Goal: Task Accomplishment & Management: Use online tool/utility

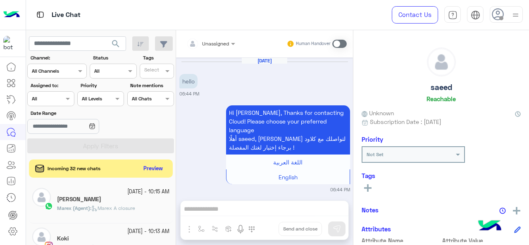
scroll to position [1305, 0]
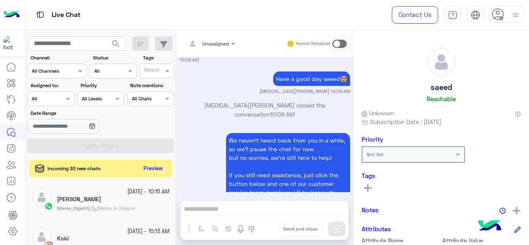
click at [60, 100] on div at bounding box center [51, 98] width 46 height 8
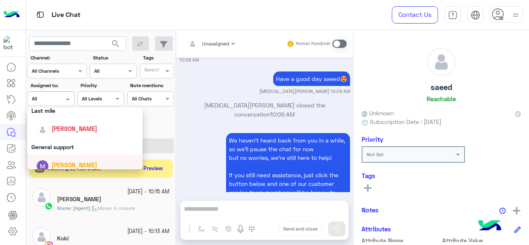
scroll to position [162, 0]
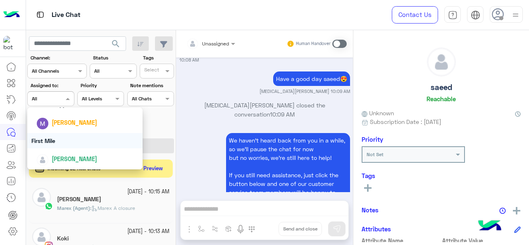
click at [63, 135] on div "First Mile" at bounding box center [85, 140] width 116 height 15
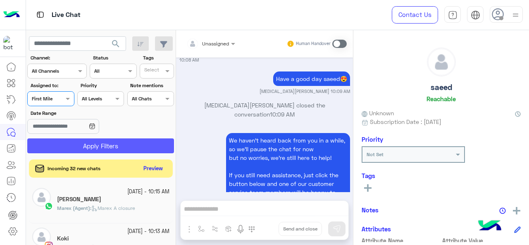
click at [84, 144] on button "Apply Filters" at bounding box center [100, 146] width 147 height 15
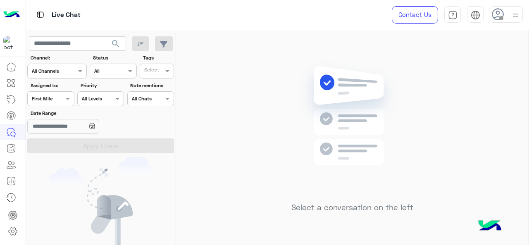
click at [61, 93] on div "Assigned on First Mile" at bounding box center [50, 98] width 47 height 15
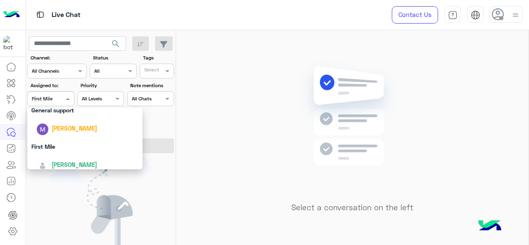
scroll to position [162, 0]
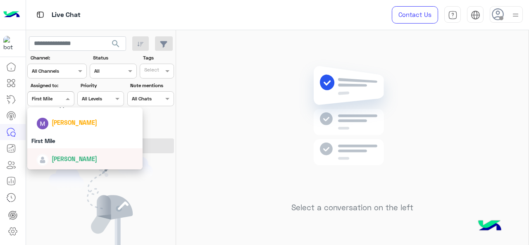
click at [65, 155] on div "[PERSON_NAME]" at bounding box center [74, 159] width 45 height 9
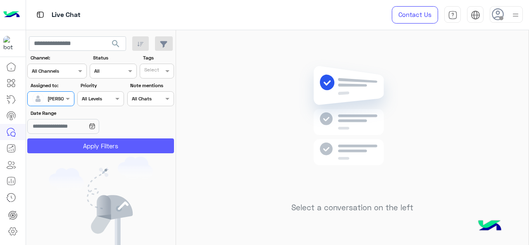
click at [85, 143] on button "Apply Filters" at bounding box center [100, 146] width 147 height 15
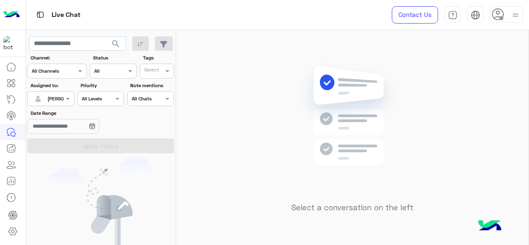
click at [62, 100] on div at bounding box center [51, 98] width 46 height 8
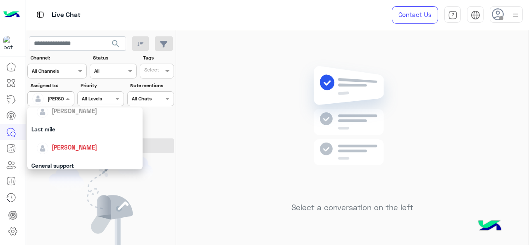
scroll to position [83, 0]
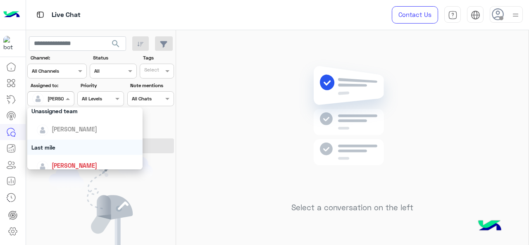
click at [55, 148] on div "Last mile" at bounding box center [85, 147] width 116 height 15
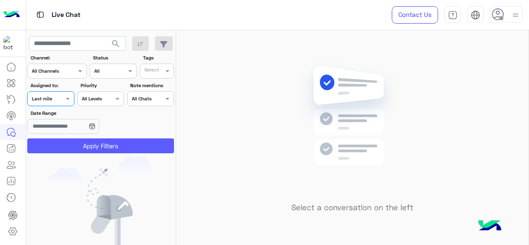
click at [70, 146] on button "Apply Filters" at bounding box center [100, 146] width 147 height 15
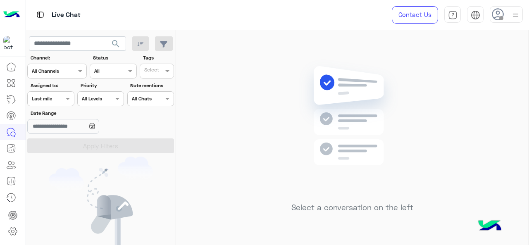
click at [62, 98] on div at bounding box center [51, 98] width 46 height 8
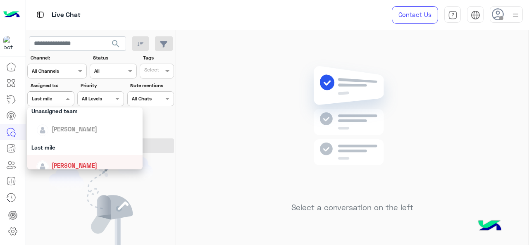
click at [58, 162] on span "[PERSON_NAME]" at bounding box center [74, 165] width 45 height 7
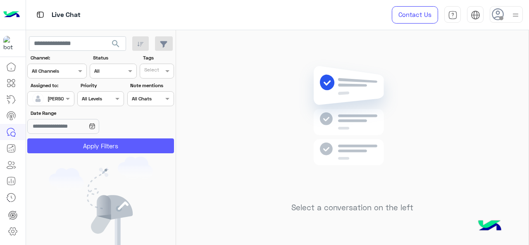
click at [72, 147] on button "Apply Filters" at bounding box center [100, 146] width 147 height 15
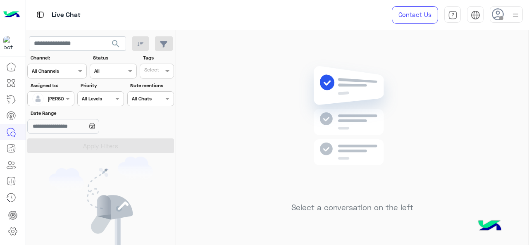
click at [62, 96] on div at bounding box center [51, 98] width 46 height 8
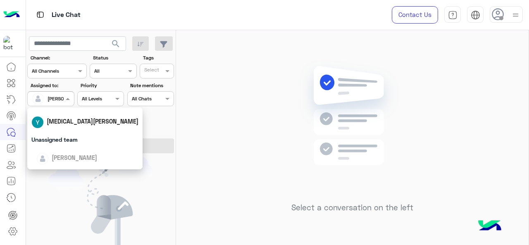
scroll to position [124, 0]
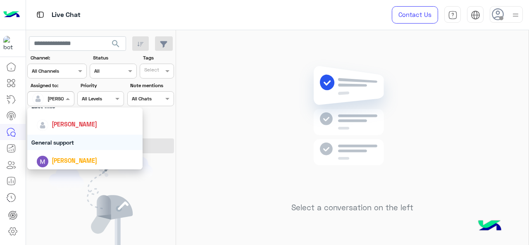
click at [59, 139] on div "General support" at bounding box center [85, 142] width 116 height 15
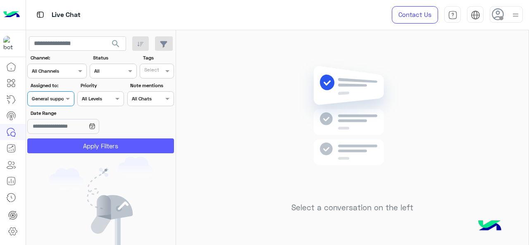
click at [72, 141] on button "Apply Filters" at bounding box center [100, 146] width 147 height 15
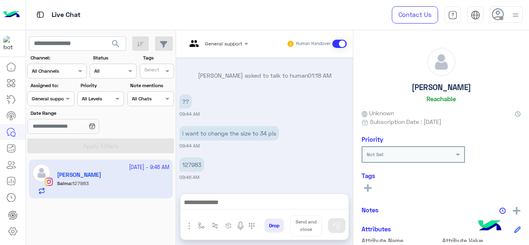
scroll to position [558, 0]
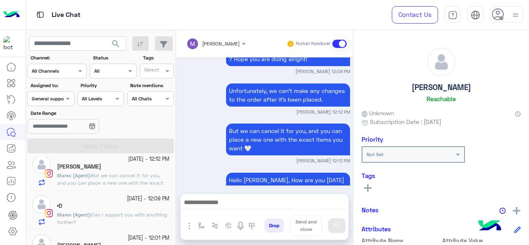
scroll to position [71, 0]
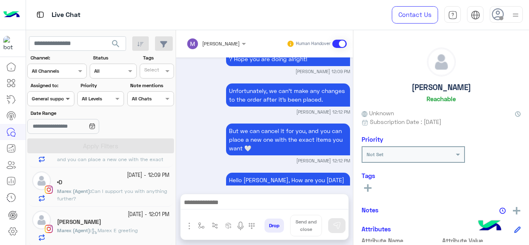
click at [69, 98] on span at bounding box center [69, 98] width 10 height 9
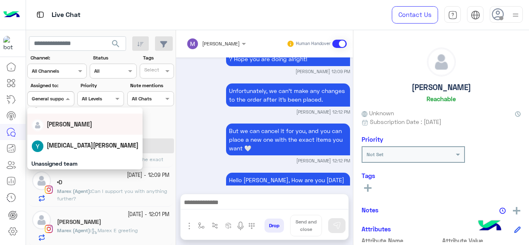
scroll to position [83, 0]
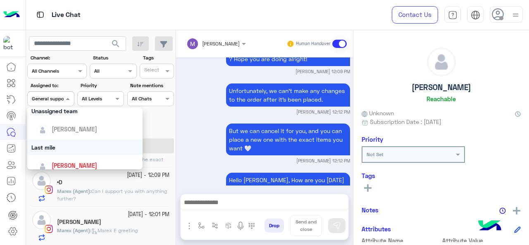
click at [68, 145] on div "Last mile" at bounding box center [85, 147] width 116 height 15
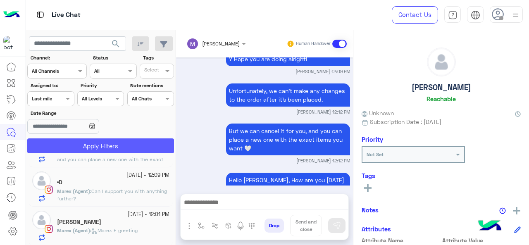
click at [77, 147] on button "Apply Filters" at bounding box center [100, 146] width 147 height 15
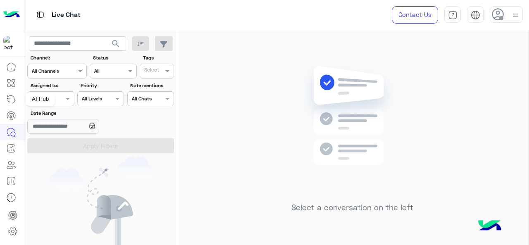
click at [54, 101] on div "AI Hub" at bounding box center [40, 99] width 29 height 13
click at [68, 102] on span at bounding box center [69, 98] width 10 height 9
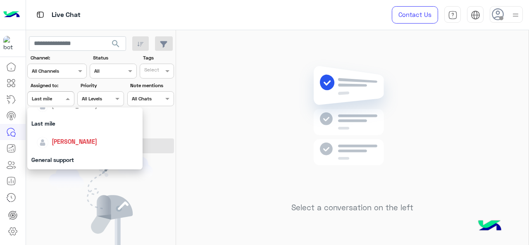
scroll to position [124, 0]
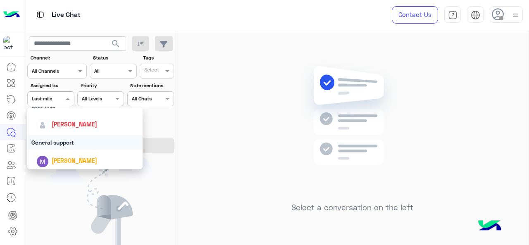
click at [69, 139] on div "General support" at bounding box center [85, 142] width 116 height 15
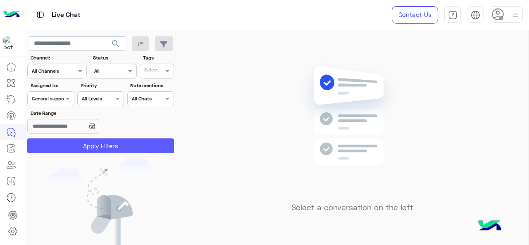
click at [90, 143] on button "Apply Filters" at bounding box center [100, 146] width 147 height 15
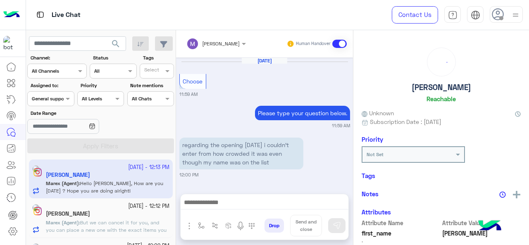
scroll to position [305, 0]
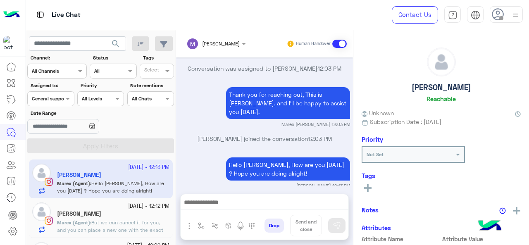
click at [65, 99] on span at bounding box center [69, 98] width 10 height 9
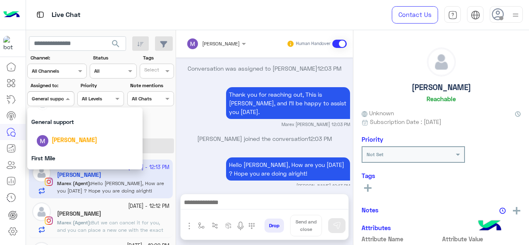
scroll to position [162, 0]
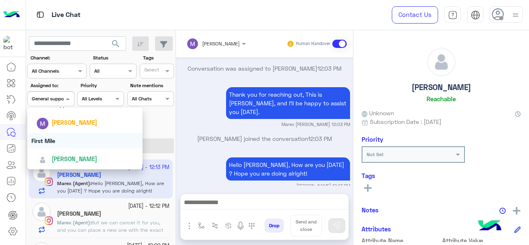
click at [71, 136] on div "First Mile" at bounding box center [85, 140] width 116 height 15
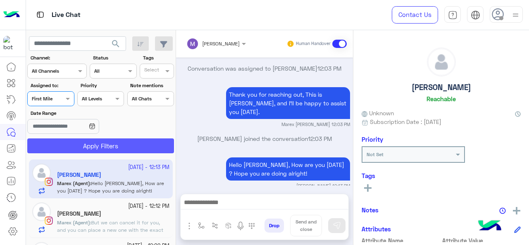
click at [67, 145] on button "Apply Filters" at bounding box center [100, 146] width 147 height 15
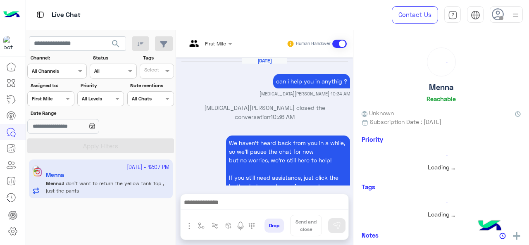
scroll to position [485, 0]
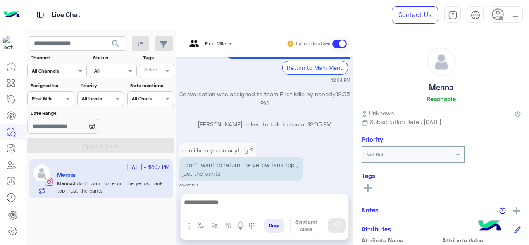
click at [60, 104] on div "Assigned on First Mile" at bounding box center [50, 98] width 47 height 15
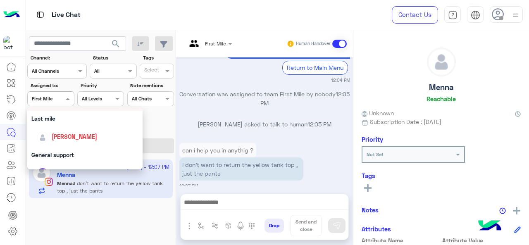
scroll to position [124, 0]
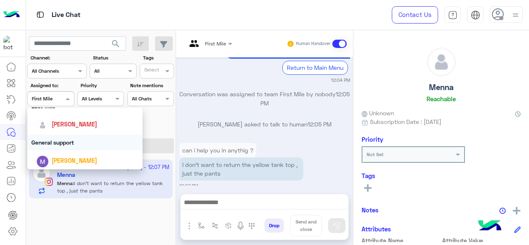
click at [67, 140] on div "General support" at bounding box center [85, 142] width 116 height 15
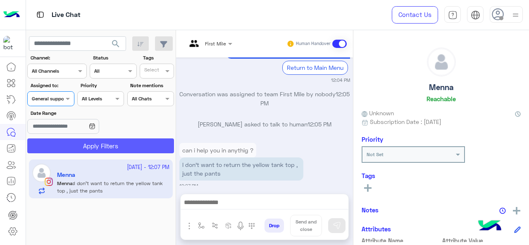
click at [86, 141] on button "Apply Filters" at bounding box center [100, 146] width 147 height 15
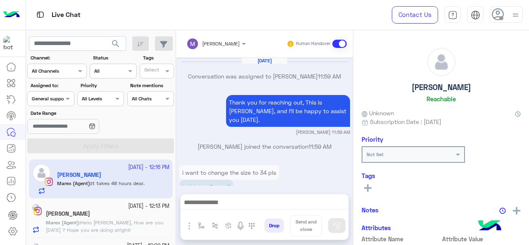
scroll to position [238, 0]
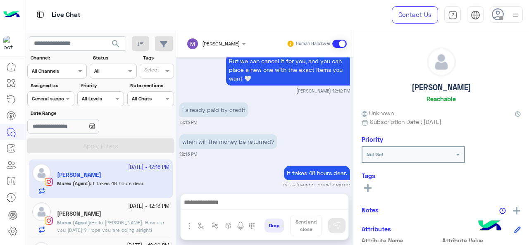
click at [129, 225] on span "Hello Lana, How are you today ? Hope you are doing alright!" at bounding box center [110, 227] width 107 height 14
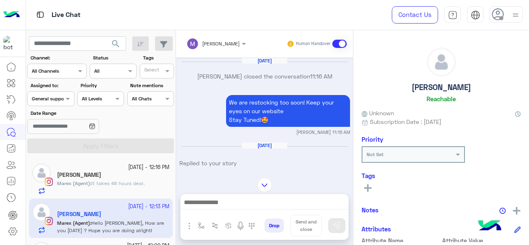
scroll to position [801, 0]
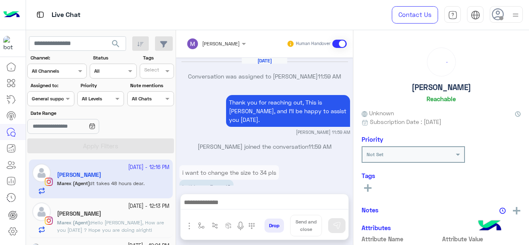
scroll to position [238, 0]
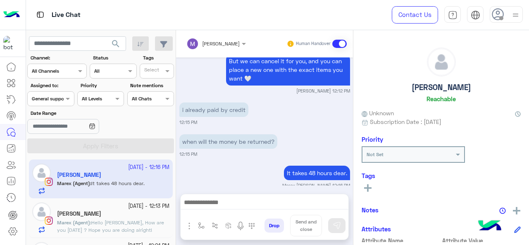
click at [93, 215] on div "lana" at bounding box center [113, 214] width 112 height 9
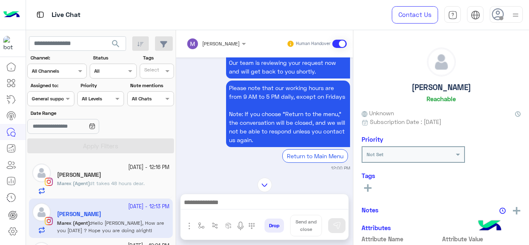
scroll to position [16, 0]
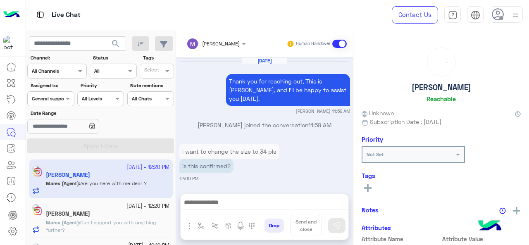
scroll to position [249, 0]
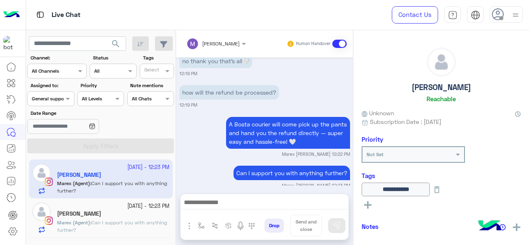
scroll to position [257, 0]
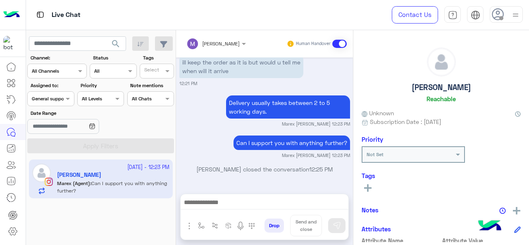
scroll to position [382, 0]
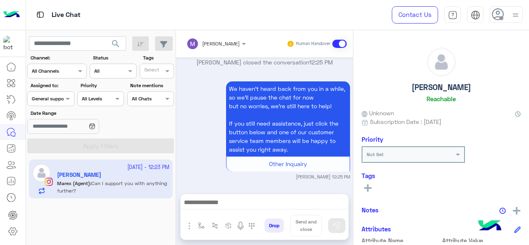
drag, startPoint x: 60, startPoint y: 97, endPoint x: 72, endPoint y: 105, distance: 15.3
click at [60, 97] on div at bounding box center [51, 98] width 46 height 8
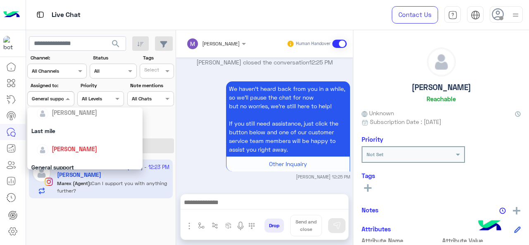
scroll to position [162, 0]
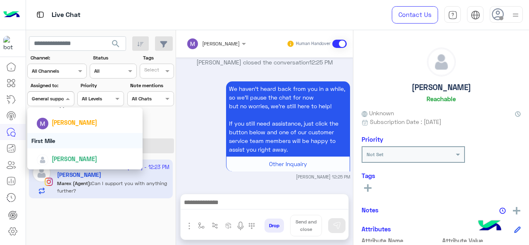
click at [79, 141] on div "First Mile" at bounding box center [85, 140] width 116 height 15
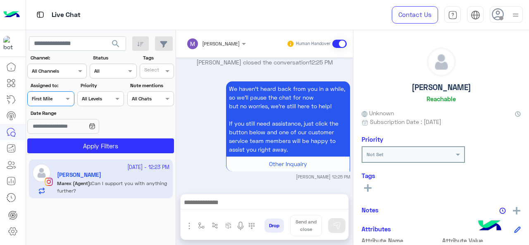
click at [96, 160] on app-inbox-user "21 September - 12:23 PM Salma Shebl Marex (Agent) : Can I support you with anyt…" at bounding box center [101, 179] width 144 height 39
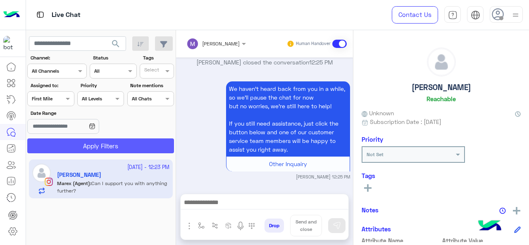
click at [106, 146] on button "Apply Filters" at bounding box center [100, 146] width 147 height 15
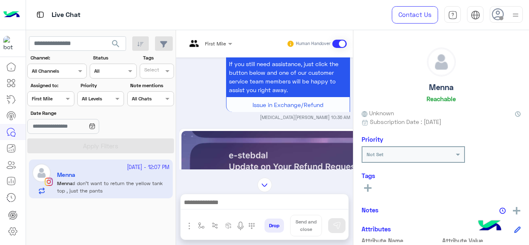
scroll to position [196, 0]
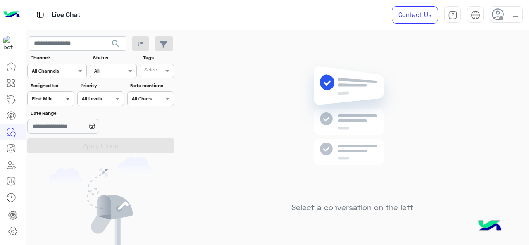
drag, startPoint x: 70, startPoint y: 87, endPoint x: 63, endPoint y: 96, distance: 10.9
click at [70, 89] on div "Assigned to: Assigned on First Mile" at bounding box center [50, 94] width 47 height 24
click at [64, 96] on span at bounding box center [69, 98] width 10 height 9
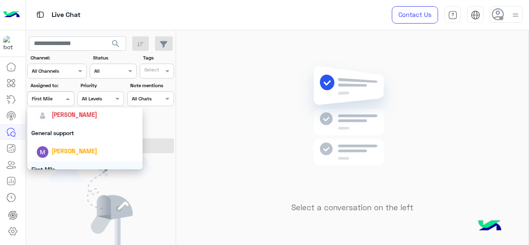
scroll to position [121, 0]
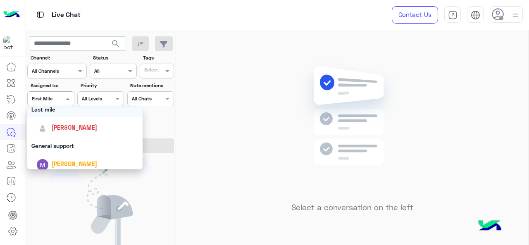
click at [65, 115] on div "Last mile" at bounding box center [85, 109] width 116 height 15
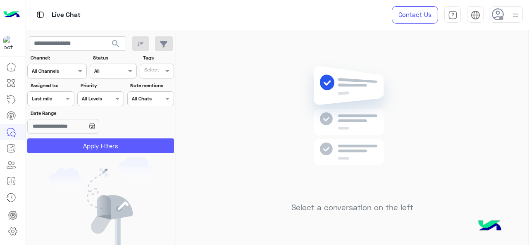
click at [86, 141] on button "Apply Filters" at bounding box center [100, 146] width 147 height 15
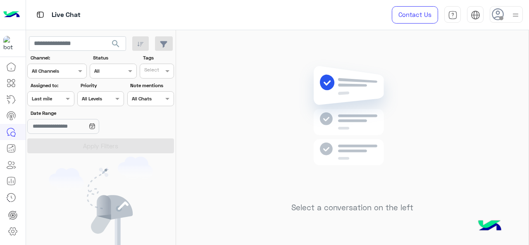
click at [65, 101] on span at bounding box center [69, 98] width 10 height 9
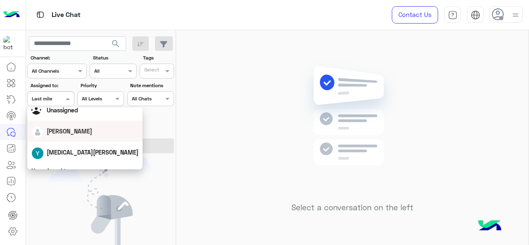
scroll to position [83, 0]
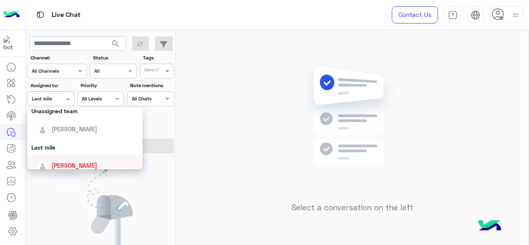
click at [65, 163] on span "[PERSON_NAME]" at bounding box center [74, 165] width 45 height 7
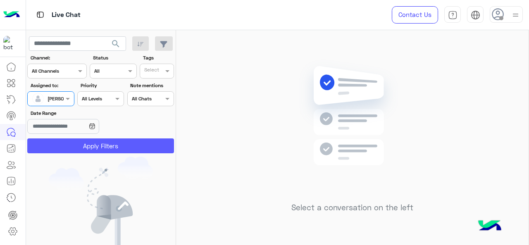
click at [93, 152] on button "Apply Filters" at bounding box center [100, 146] width 147 height 15
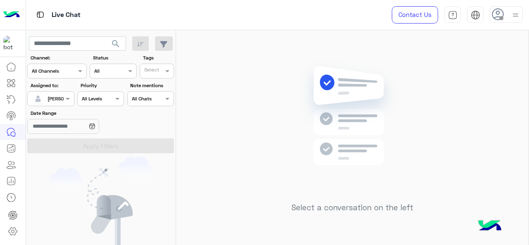
drag, startPoint x: 63, startPoint y: 99, endPoint x: 68, endPoint y: 106, distance: 8.9
click at [63, 99] on div at bounding box center [51, 98] width 46 height 8
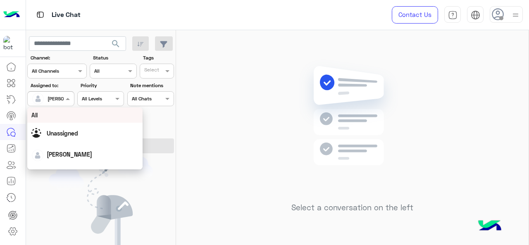
scroll to position [124, 0]
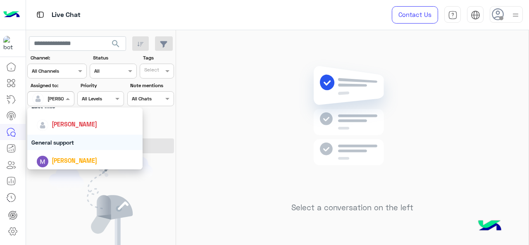
click at [58, 143] on div "General support" at bounding box center [85, 142] width 116 height 15
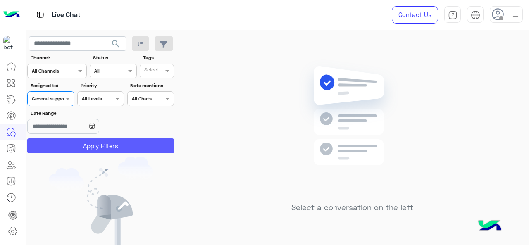
click at [65, 140] on button "Apply Filters" at bounding box center [100, 146] width 147 height 15
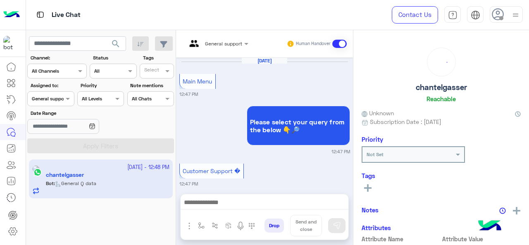
scroll to position [387, 0]
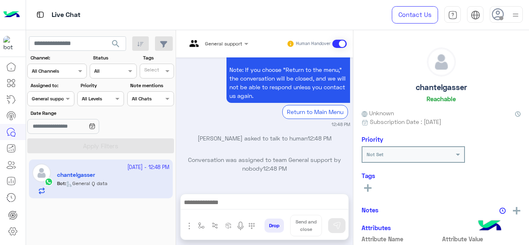
click at [61, 98] on div at bounding box center [51, 98] width 46 height 8
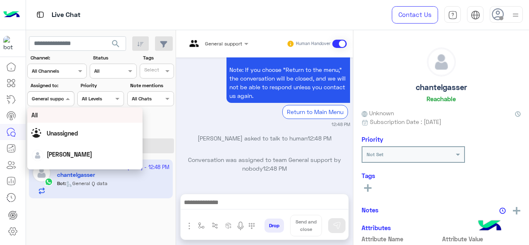
scroll to position [162, 0]
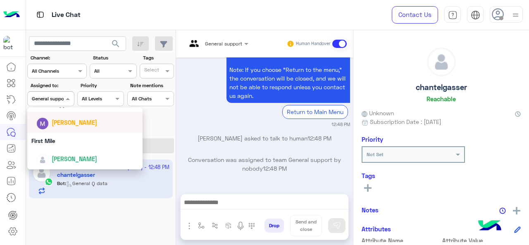
click at [62, 122] on span "[PERSON_NAME]" at bounding box center [74, 122] width 45 height 7
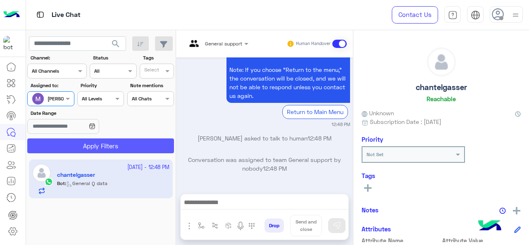
click at [62, 143] on button "Apply Filters" at bounding box center [100, 146] width 147 height 15
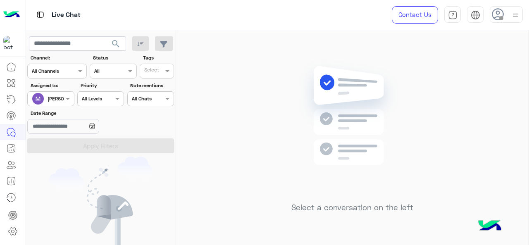
click at [62, 97] on div at bounding box center [51, 98] width 46 height 8
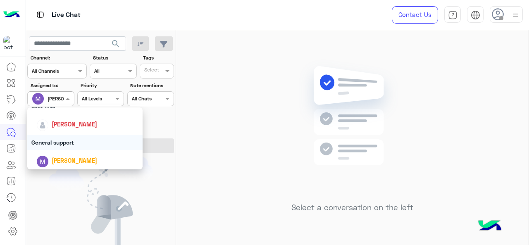
scroll to position [162, 0]
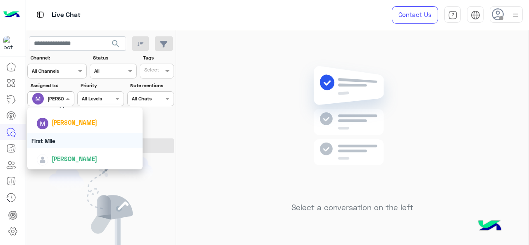
click at [40, 139] on div "First Mile" at bounding box center [85, 140] width 116 height 15
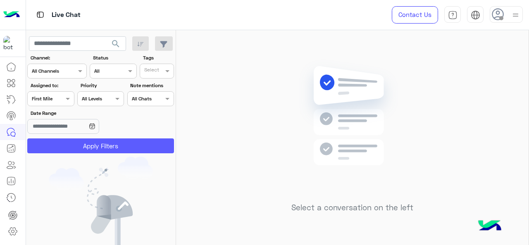
click at [55, 145] on button "Apply Filters" at bounding box center [100, 146] width 147 height 15
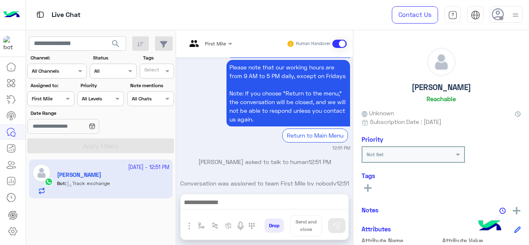
scroll to position [380, 0]
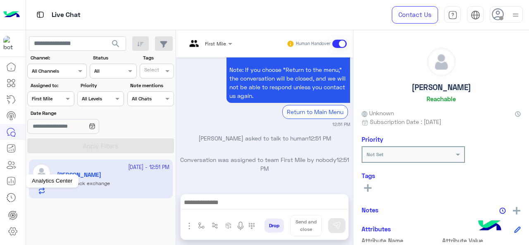
click at [10, 181] on icon at bounding box center [11, 181] width 10 height 10
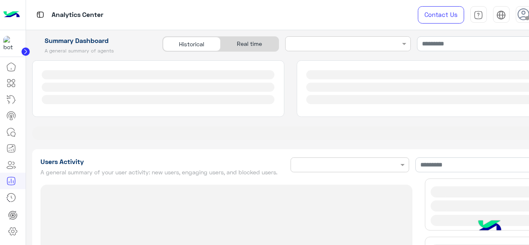
type input "**********"
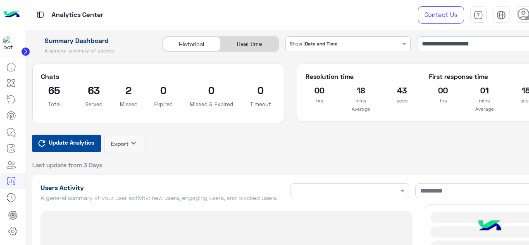
type input "**********"
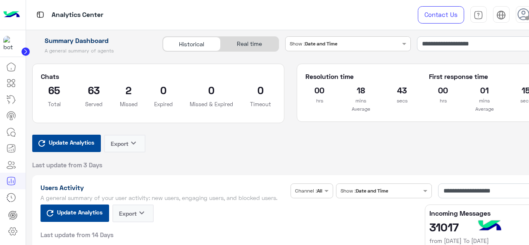
type input "**********"
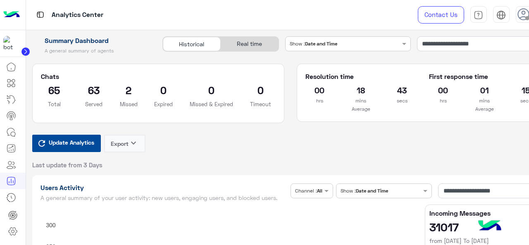
type input "**********"
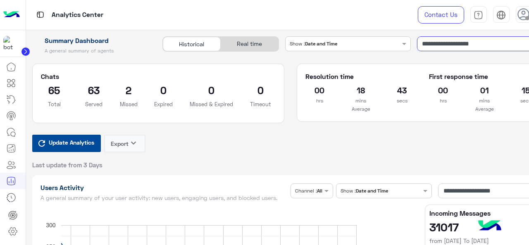
click at [470, 47] on input "**********" at bounding box center [483, 43] width 132 height 15
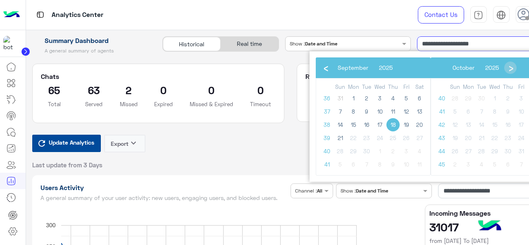
type input "**********"
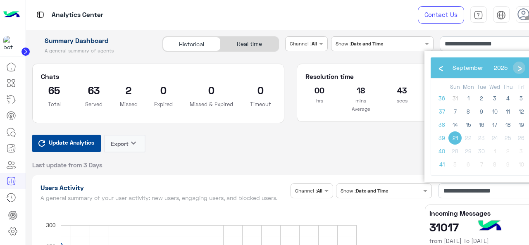
click at [455, 138] on span "21" at bounding box center [455, 138] width 13 height 13
type input "**********"
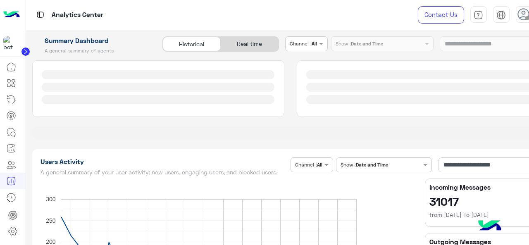
type input "**********"
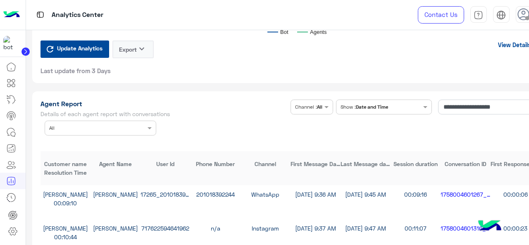
scroll to position [2192, 0]
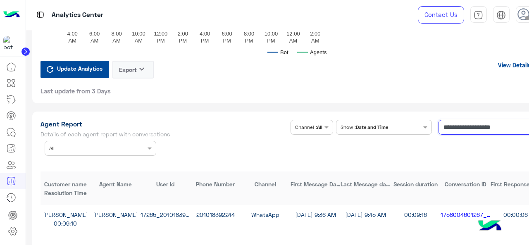
click at [474, 127] on input "**********" at bounding box center [489, 127] width 102 height 15
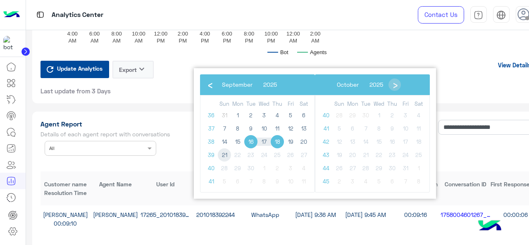
click at [222, 154] on span "21" at bounding box center [224, 154] width 13 height 13
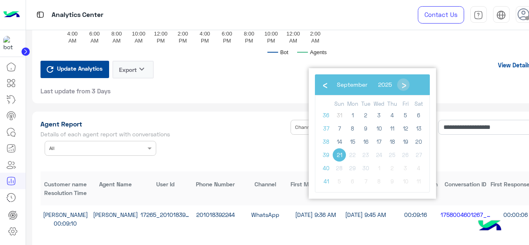
click at [343, 155] on span "21" at bounding box center [339, 154] width 13 height 13
type input "**********"
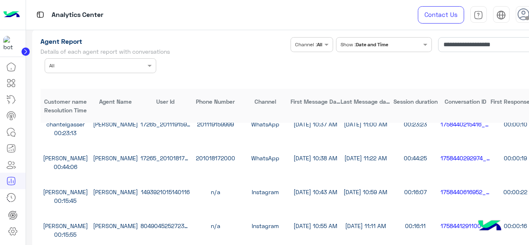
scroll to position [2357, 0]
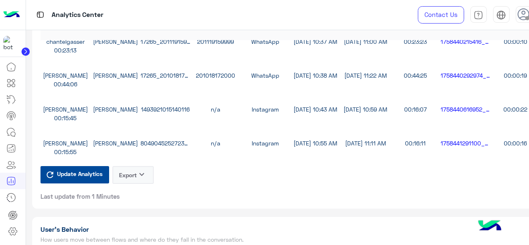
click at [136, 184] on button "Export keyboard_arrow_down" at bounding box center [132, 175] width 41 height 18
click at [138, 204] on button "CSV" at bounding box center [132, 201] width 41 height 15
click at [120, 180] on button "Export keyboard_arrow_down" at bounding box center [132, 175] width 41 height 18
click at [123, 196] on button "CSV" at bounding box center [132, 201] width 41 height 15
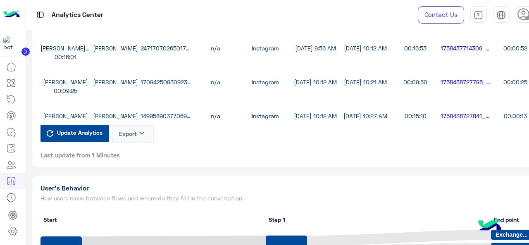
scroll to position [2274, 0]
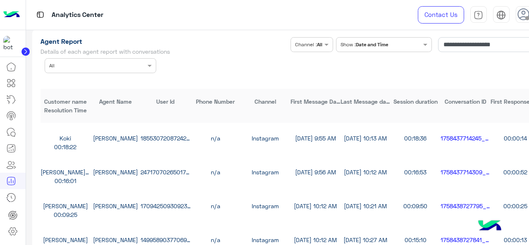
click at [139, 69] on div at bounding box center [100, 65] width 111 height 8
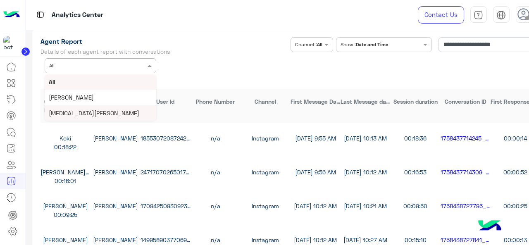
click at [110, 116] on div "[MEDICAL_DATA][PERSON_NAME]" at bounding box center [101, 112] width 112 height 15
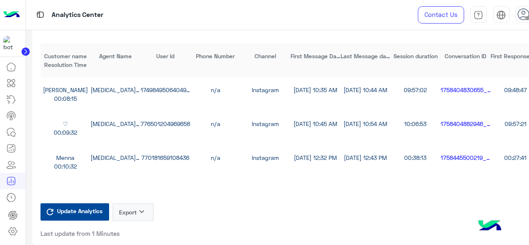
scroll to position [2279, 0]
